Goal: Obtain resource: Obtain resource

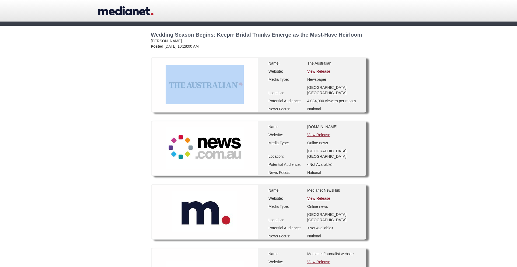
drag, startPoint x: 164, startPoint y: 85, endPoint x: 244, endPoint y: 85, distance: 79.4
click at [244, 85] on div at bounding box center [205, 84] width 100 height 61
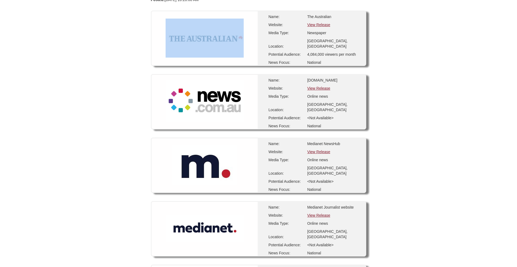
scroll to position [48, 0]
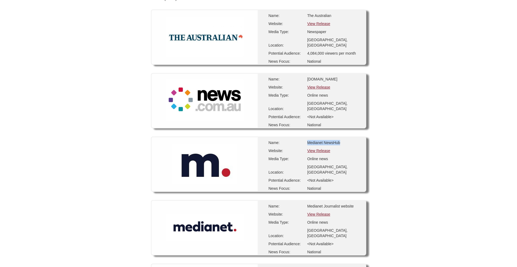
drag, startPoint x: 344, startPoint y: 142, endPoint x: 305, endPoint y: 142, distance: 38.8
click at [305, 142] on div "Name: Medianet NewsHub Website: View Release Media Type: Online news Location: …" at bounding box center [312, 164] width 108 height 54
copy div "Medianet NewsHub"
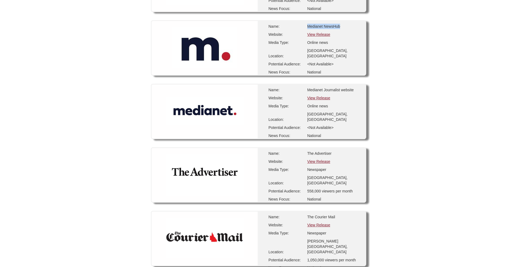
scroll to position [166, 0]
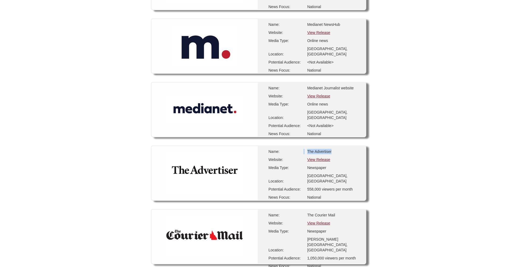
drag, startPoint x: 337, startPoint y: 150, endPoint x: 303, endPoint y: 150, distance: 34.2
click at [303, 150] on div "Name: The Advertiser Website: View Release Media Type: Newspaper Location: [GEO…" at bounding box center [312, 173] width 108 height 54
copy div "The Advertiser"
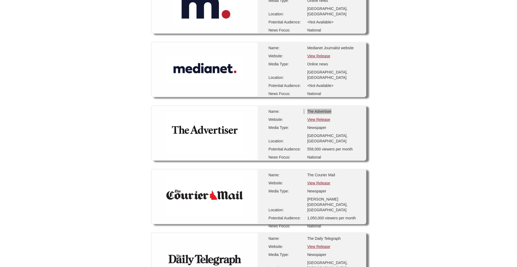
scroll to position [212, 0]
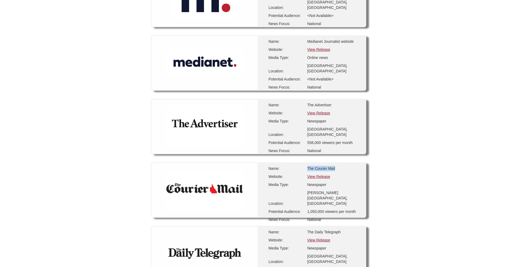
drag, startPoint x: 337, startPoint y: 168, endPoint x: 305, endPoint y: 168, distance: 32.0
click at [305, 168] on div "Name: The Courier Mail Website: View Release Media Type: Newspaper Location: [P…" at bounding box center [312, 190] width 108 height 54
copy div "The Courier Mail"
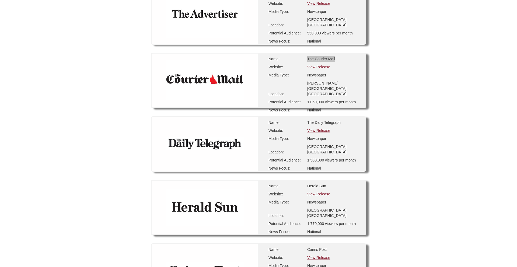
scroll to position [323, 0]
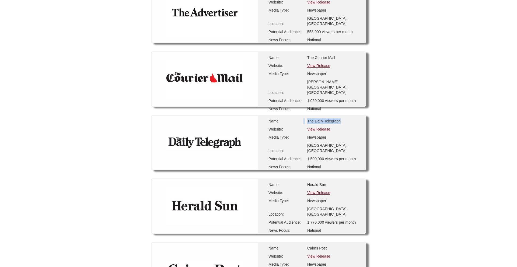
drag, startPoint x: 344, startPoint y: 121, endPoint x: 298, endPoint y: 121, distance: 46.8
click at [298, 121] on div "Name: The Daily Telegraph Website: View Release Media Type: Newspaper Location:…" at bounding box center [312, 143] width 108 height 54
copy div "The Daily Telegraph"
drag, startPoint x: 330, startPoint y: 184, endPoint x: 306, endPoint y: 184, distance: 24.5
click at [306, 184] on div "Name: Herald Sun Website: View Release Media Type: Newspaper Location: [GEOGRAP…" at bounding box center [312, 206] width 108 height 54
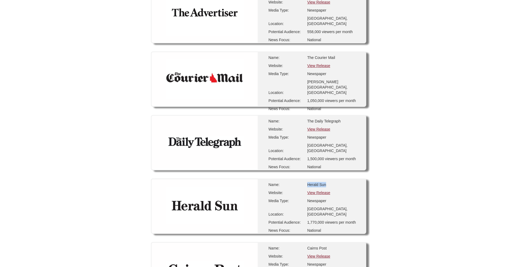
copy div "Herald Sun"
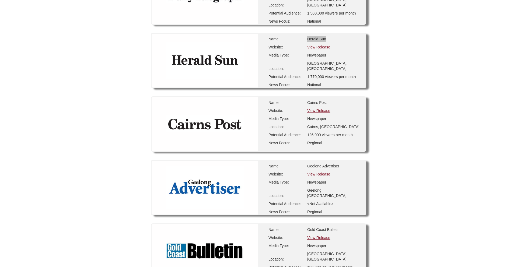
scroll to position [470, 0]
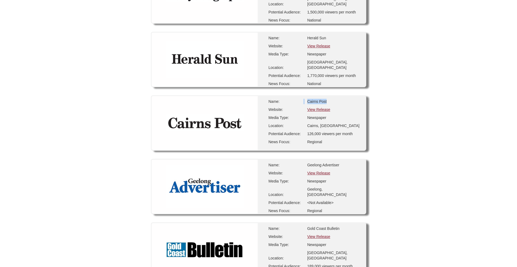
drag, startPoint x: 333, startPoint y: 100, endPoint x: 298, endPoint y: 100, distance: 34.7
click at [298, 100] on div "Name: Cairns Post Website: View Release Media Type: Newspaper Location: [GEOGRA…" at bounding box center [312, 123] width 108 height 54
copy div "Cairns Post"
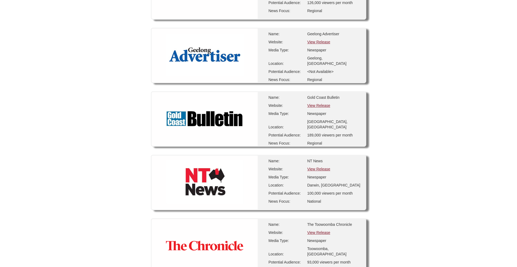
scroll to position [601, 0]
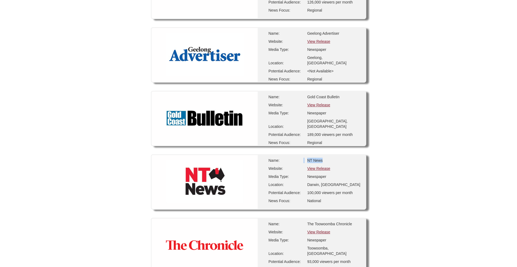
drag, startPoint x: 326, startPoint y: 161, endPoint x: 301, endPoint y: 161, distance: 25.0
click at [301, 161] on div "Name: NT News Website: View Release Media Type: Newspaper Location: [GEOGRAPHIC…" at bounding box center [312, 182] width 108 height 54
copy div "NT News"
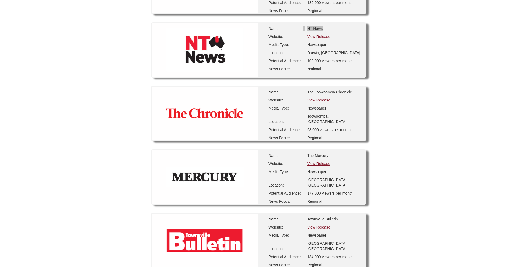
scroll to position [734, 0]
drag, startPoint x: 351, startPoint y: 93, endPoint x: 304, endPoint y: 92, distance: 46.8
click at [304, 92] on div "Name: The Toowoomba Chronicle Website: View Release Media Type: Newspaper Locat…" at bounding box center [312, 113] width 108 height 54
copy div "The Toowoomba Chronicle"
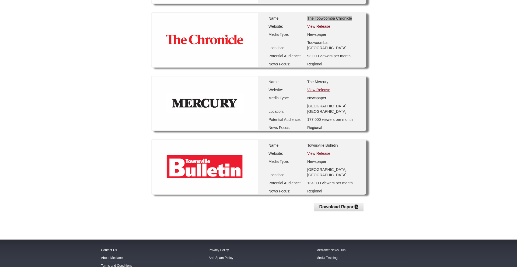
scroll to position [809, 0]
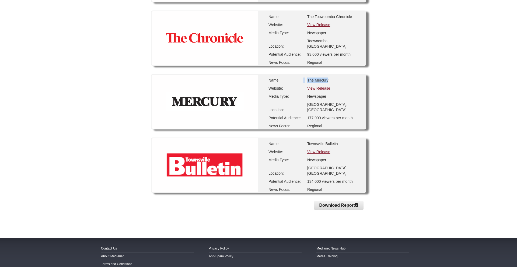
drag, startPoint x: 330, startPoint y: 79, endPoint x: 302, endPoint y: 79, distance: 28.0
click at [302, 79] on div "Name: The Mercury Website: View Release Media Type: Newspaper Location: [GEOGRA…" at bounding box center [312, 102] width 108 height 54
copy div "The Mercury"
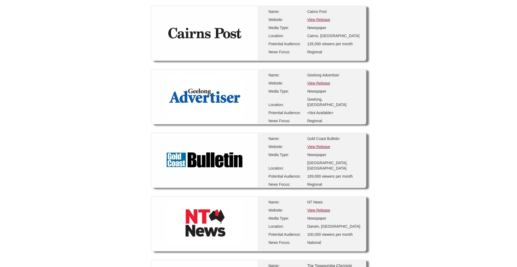
scroll to position [556, 0]
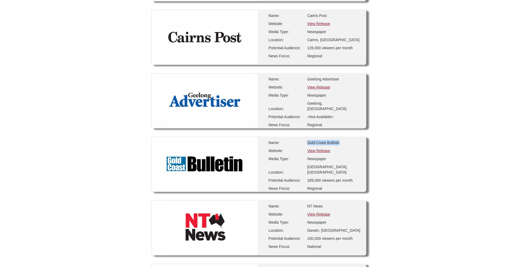
drag, startPoint x: 341, startPoint y: 142, endPoint x: 306, endPoint y: 143, distance: 35.3
click at [306, 143] on div "Name: Gold Coast Bulletin Website: View Release Media Type: Newspaper Location:…" at bounding box center [312, 164] width 108 height 54
copy div "Gold Coast Bulletin"
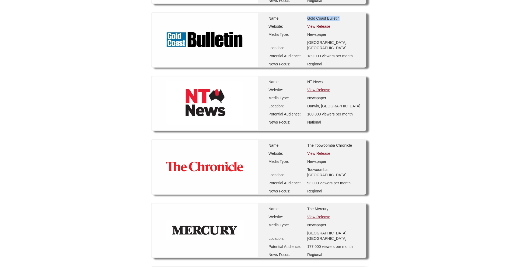
scroll to position [675, 0]
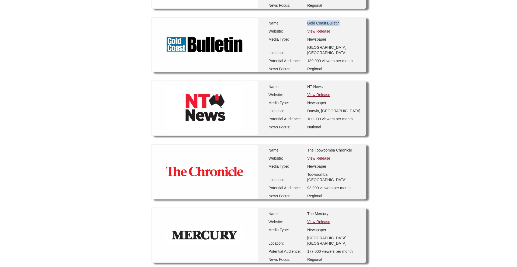
click at [317, 33] on link "View Release" at bounding box center [318, 31] width 23 height 4
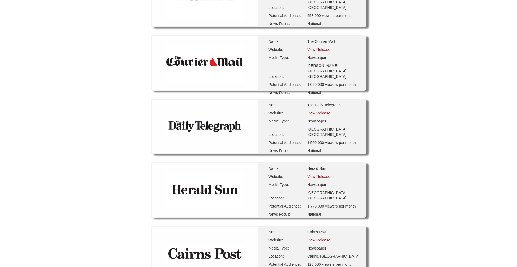
scroll to position [343, 0]
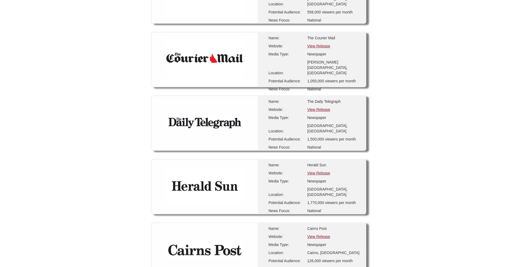
click at [199, 124] on img at bounding box center [205, 122] width 78 height 13
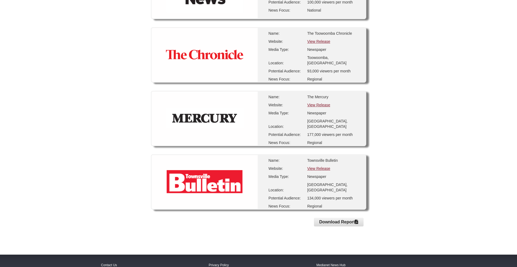
scroll to position [796, 0]
